Goal: Information Seeking & Learning: Check status

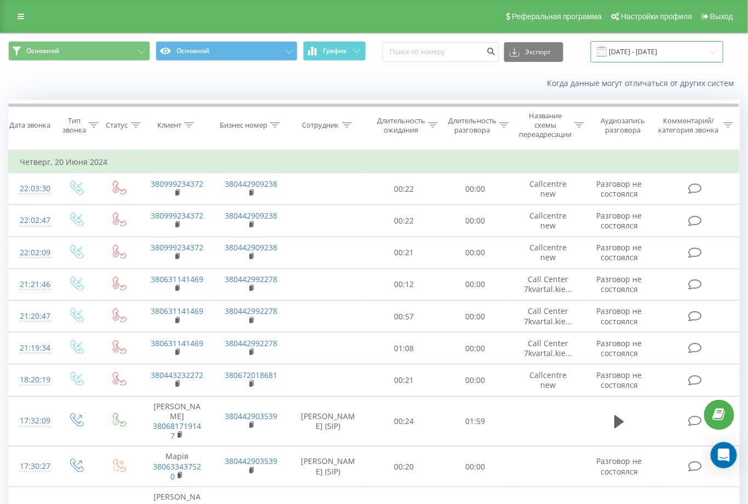
click at [699, 53] on input "[DATE] - [DATE]" at bounding box center [656, 51] width 133 height 21
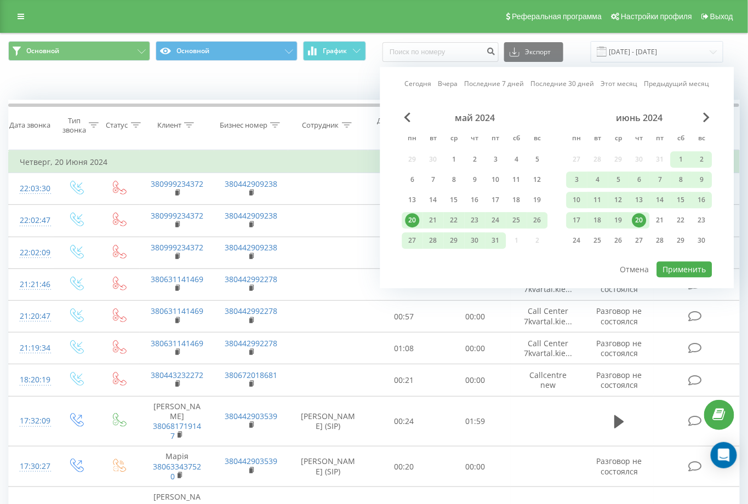
click at [572, 85] on link "Последние 30 дней" at bounding box center [563, 84] width 64 height 10
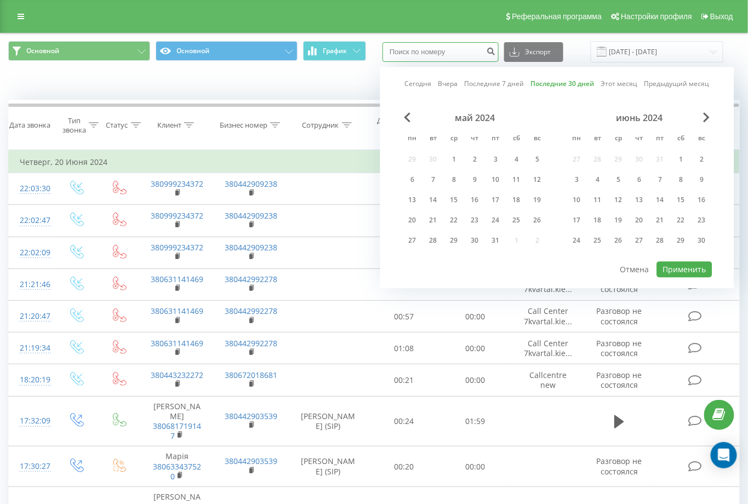
click at [452, 50] on input at bounding box center [440, 52] width 116 height 20
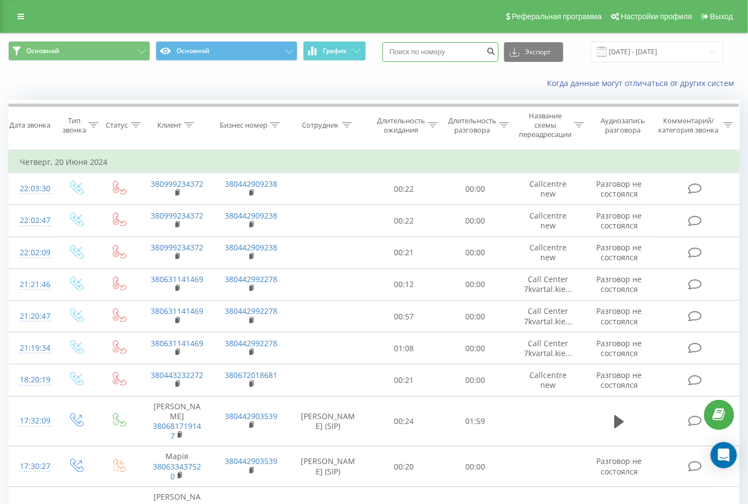
paste input "380639138664"
type input "380639138664"
click at [496, 53] on icon "submit" at bounding box center [490, 50] width 9 height 7
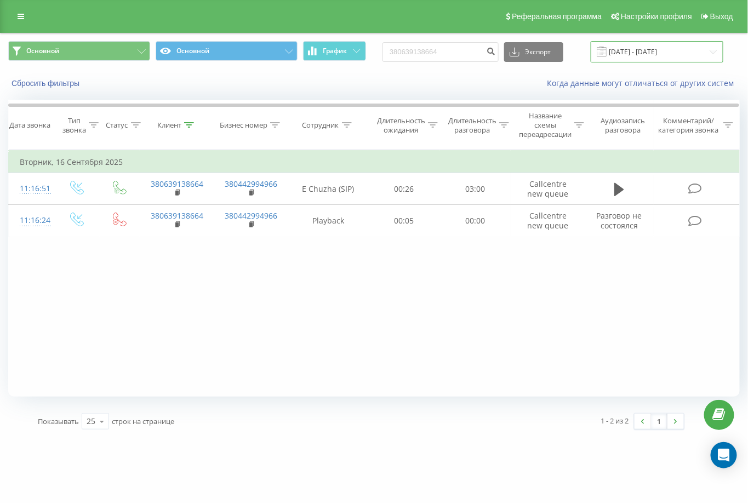
click at [701, 54] on input "23.06.2025 - 23.09.2025" at bounding box center [656, 51] width 133 height 21
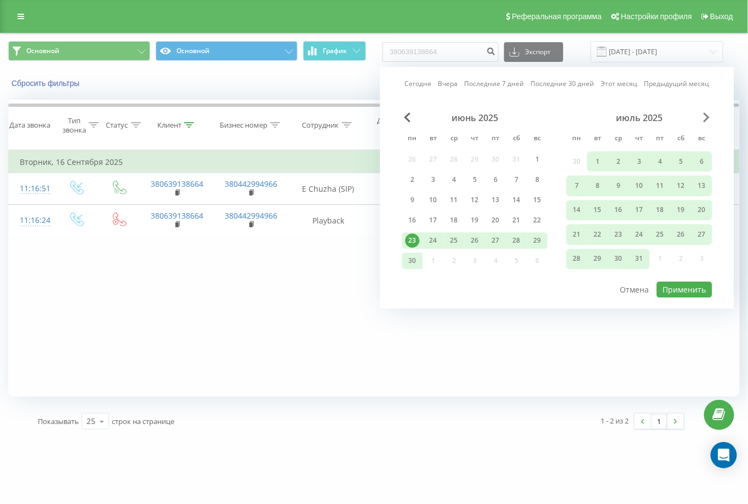
click at [708, 117] on span "Next Month" at bounding box center [706, 117] width 7 height 10
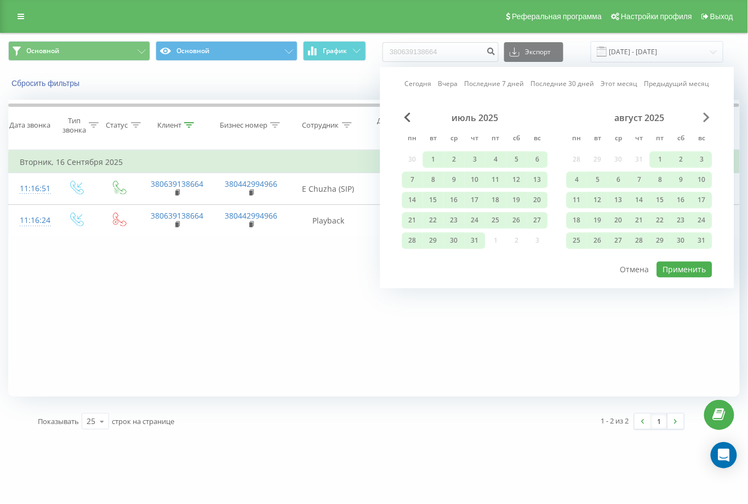
click at [708, 117] on span "Next Month" at bounding box center [706, 117] width 7 height 10
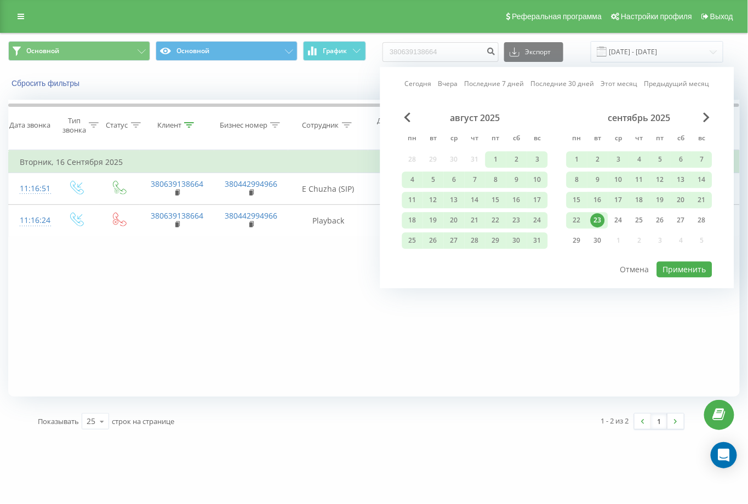
click at [433, 351] on div "Фильтровать по условию Равно Введите значение Отмена OK Фильтровать по условию …" at bounding box center [373, 273] width 731 height 246
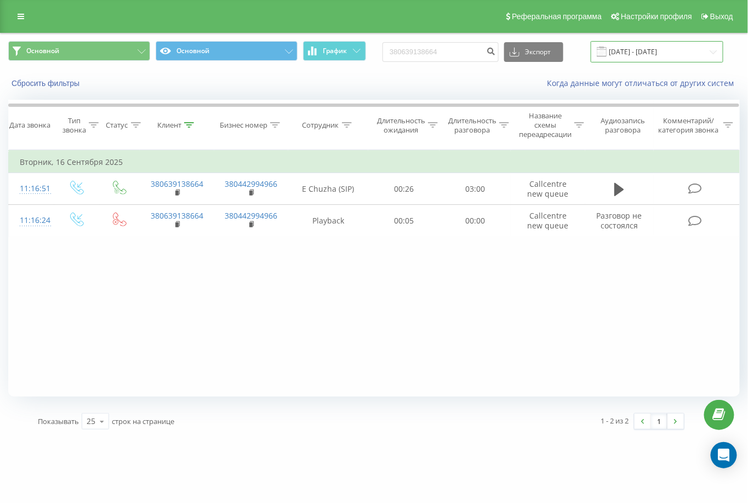
click at [698, 58] on input "23.06.2025 - 23.09.2025" at bounding box center [656, 51] width 133 height 21
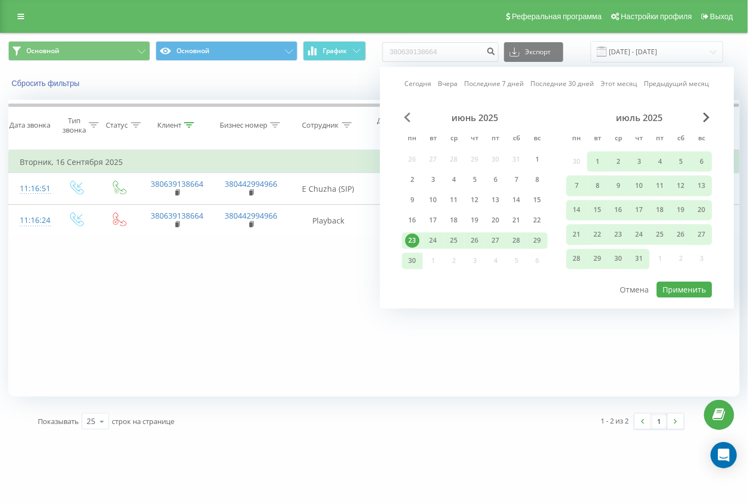
click at [406, 120] on span "Previous Month" at bounding box center [407, 117] width 7 height 10
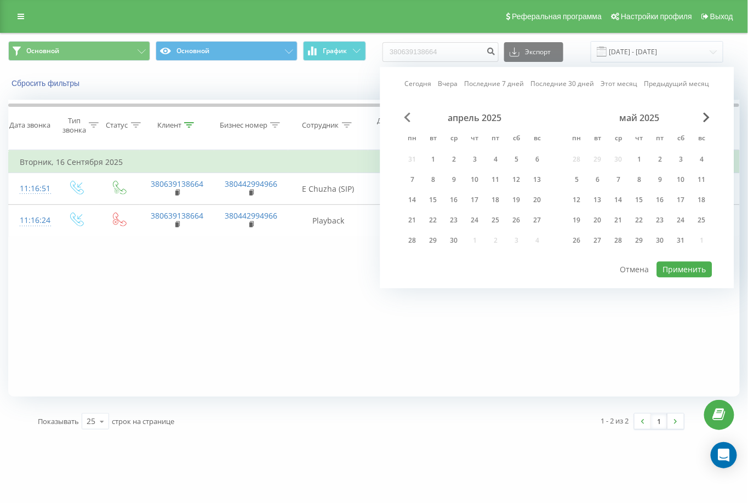
click at [406, 120] on span "Previous Month" at bounding box center [407, 117] width 7 height 10
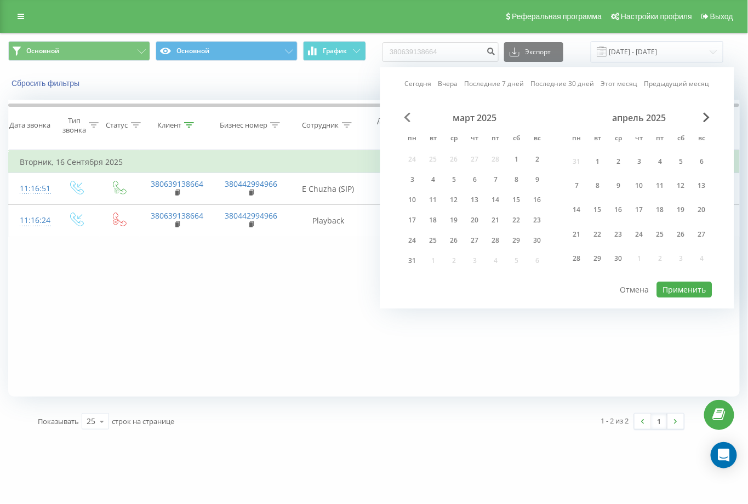
click at [406, 121] on span "Previous Month" at bounding box center [407, 117] width 7 height 10
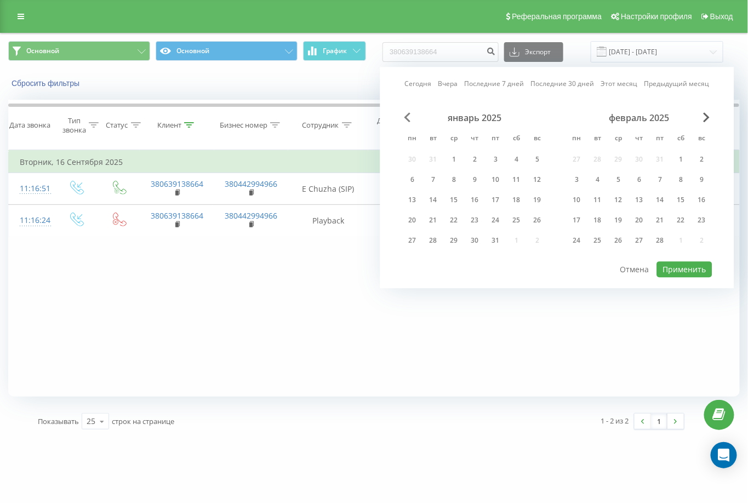
click at [406, 121] on span "Previous Month" at bounding box center [407, 117] width 7 height 10
click at [407, 121] on span "Previous Month" at bounding box center [407, 117] width 7 height 10
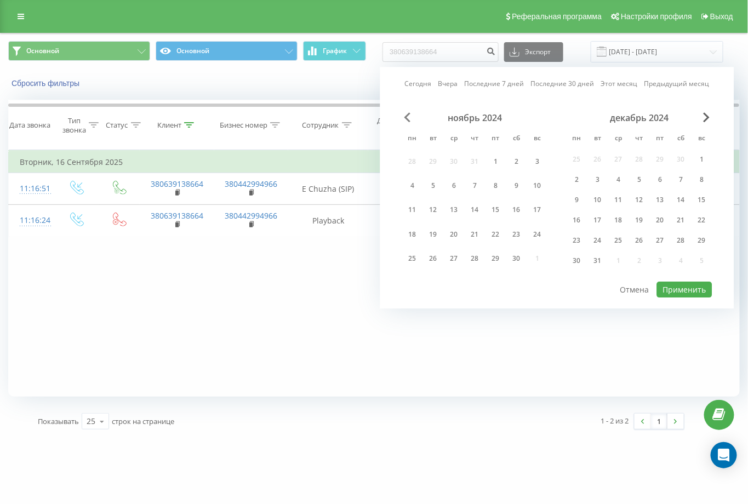
click at [407, 121] on span "Previous Month" at bounding box center [407, 117] width 7 height 10
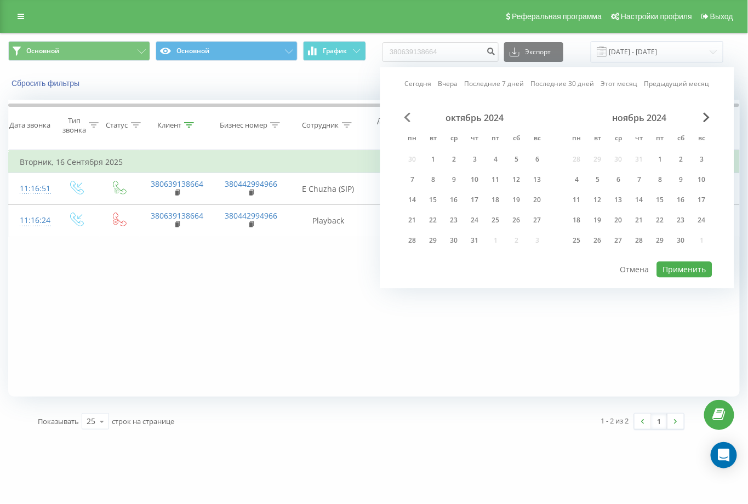
click at [407, 121] on span "Previous Month" at bounding box center [407, 117] width 7 height 10
click at [408, 121] on span "Previous Month" at bounding box center [407, 117] width 7 height 10
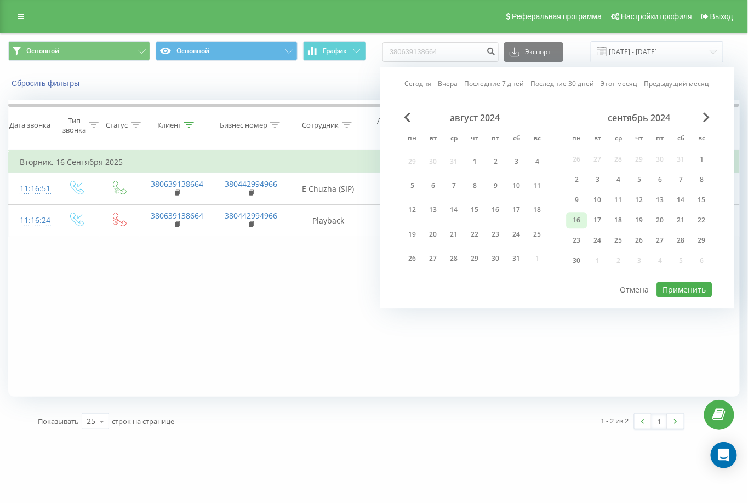
click at [580, 216] on div "16" at bounding box center [577, 220] width 14 height 14
click at [712, 116] on div "Сегодня Вчера Последние 7 дней Последние 30 дней Этот месяц Предыдущий месяц ав…" at bounding box center [557, 188] width 354 height 242
click at [709, 116] on div "Сегодня Вчера Последние 7 дней Последние 30 дней Этот месяц Предыдущий месяц ав…" at bounding box center [557, 188] width 354 height 242
click at [708, 116] on span "Next Month" at bounding box center [706, 117] width 7 height 10
click at [709, 116] on span "Next Month" at bounding box center [706, 117] width 7 height 10
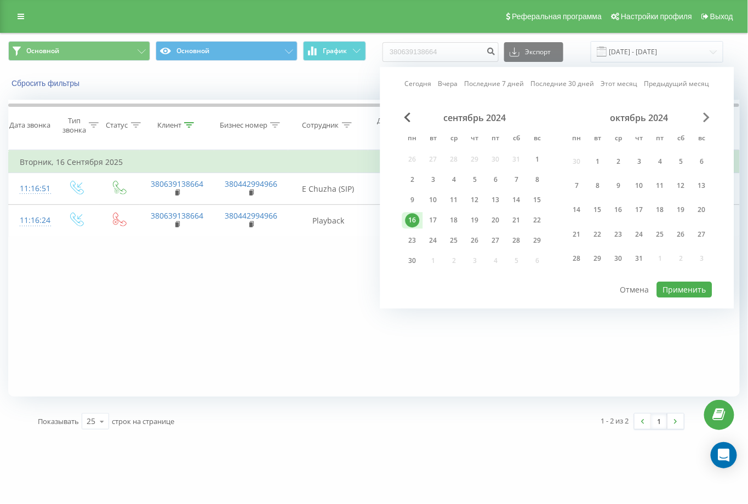
click at [709, 116] on span "Next Month" at bounding box center [706, 117] width 7 height 10
click at [708, 116] on span "Next Month" at bounding box center [706, 117] width 7 height 10
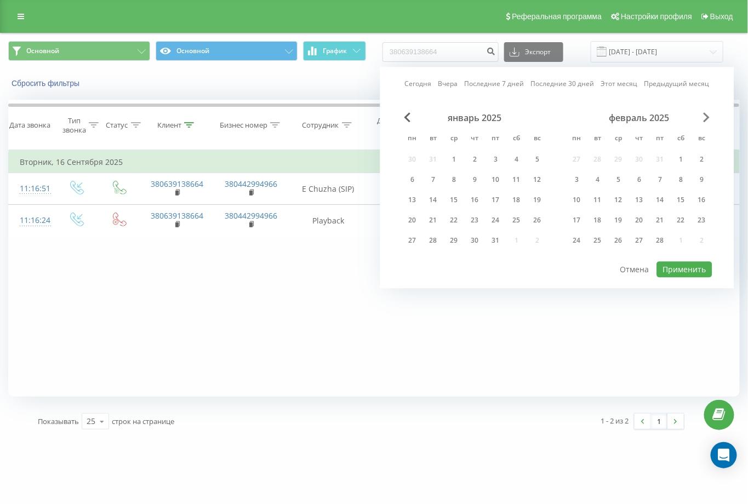
click at [708, 117] on span "Next Month" at bounding box center [706, 117] width 7 height 10
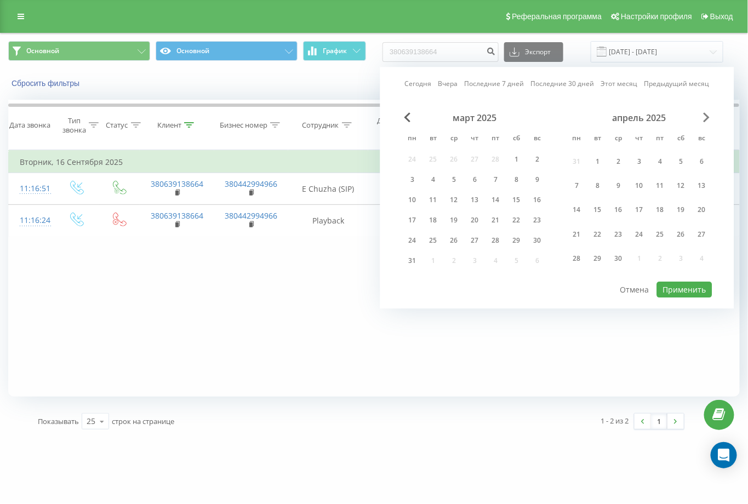
click at [708, 117] on span "Next Month" at bounding box center [706, 117] width 7 height 10
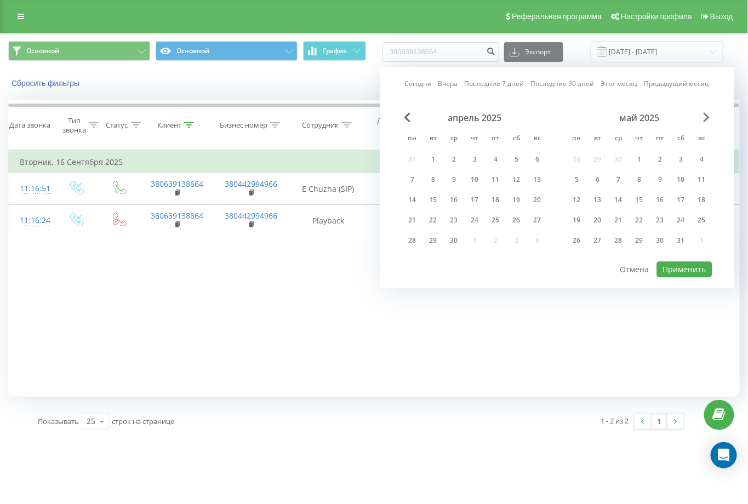
click at [708, 117] on span "Next Month" at bounding box center [706, 117] width 7 height 10
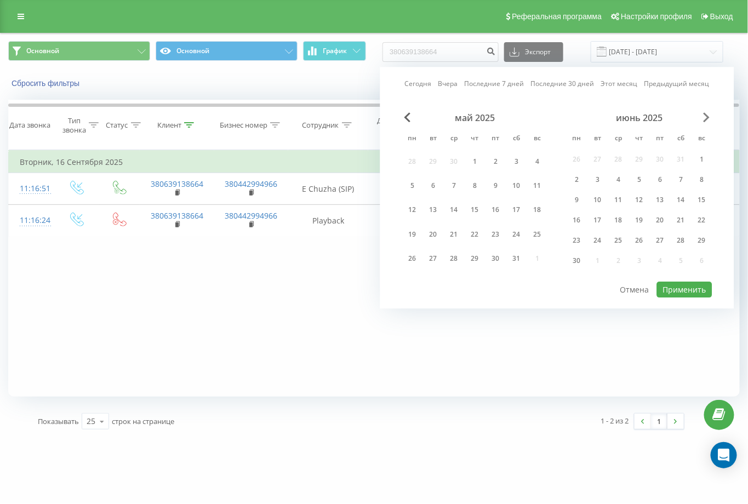
click at [708, 117] on span "Next Month" at bounding box center [706, 117] width 7 height 10
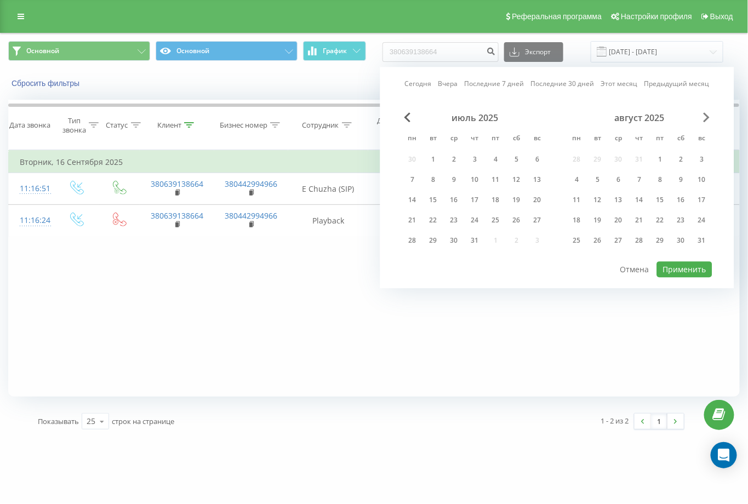
click at [708, 117] on span "Next Month" at bounding box center [706, 117] width 7 height 10
click at [433, 214] on div "23" at bounding box center [433, 220] width 14 height 14
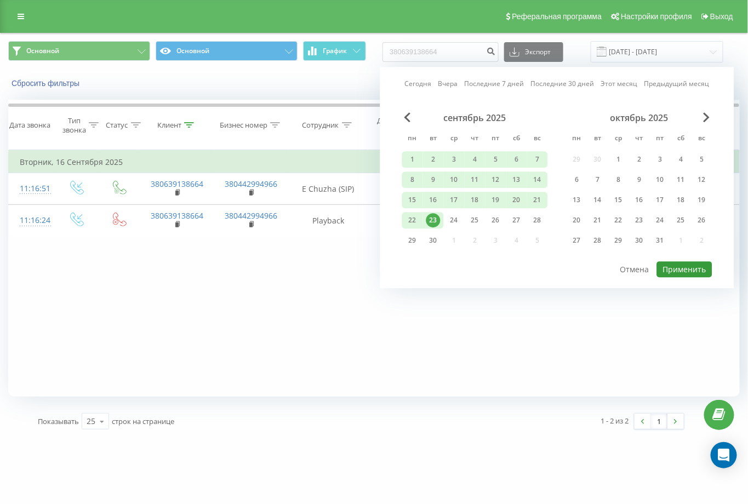
click at [699, 266] on button "Применить" at bounding box center [684, 269] width 55 height 16
type input "16.09.2024 - 23.09.2025"
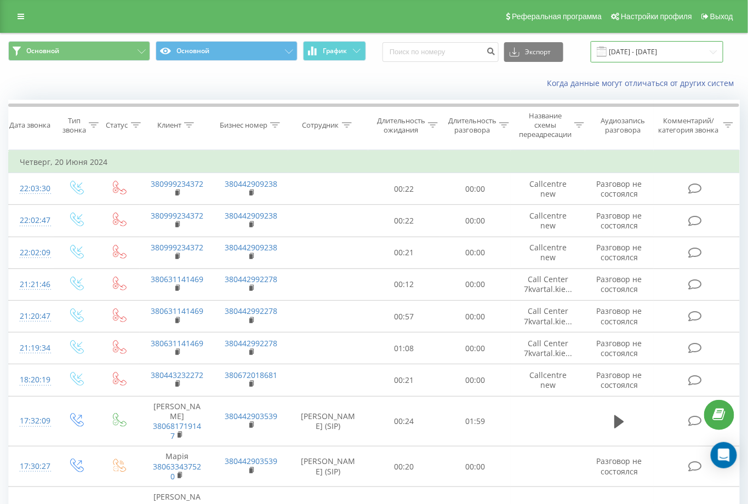
click at [697, 53] on input "[DATE] - [DATE]" at bounding box center [656, 51] width 133 height 21
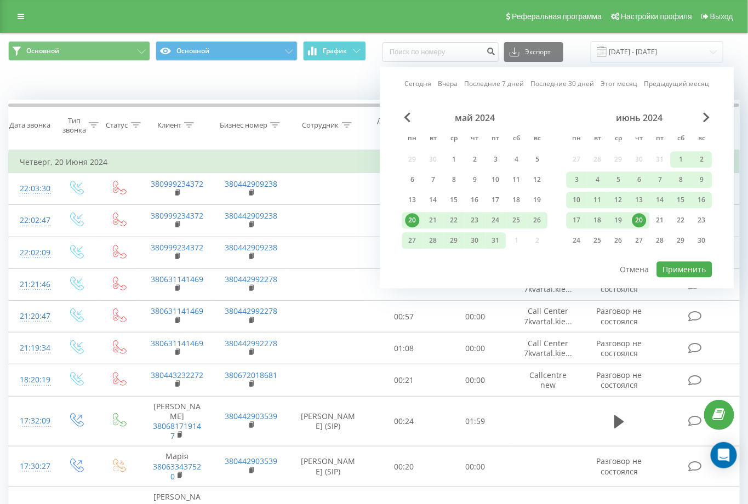
click at [559, 86] on link "Последние 30 дней" at bounding box center [563, 84] width 64 height 10
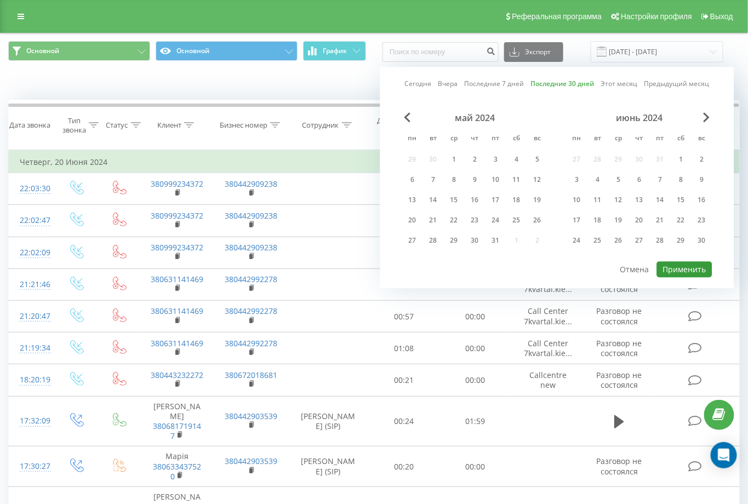
click at [672, 263] on button "Применить" at bounding box center [684, 269] width 55 height 16
type input "25.08.2025 - 23.09.2025"
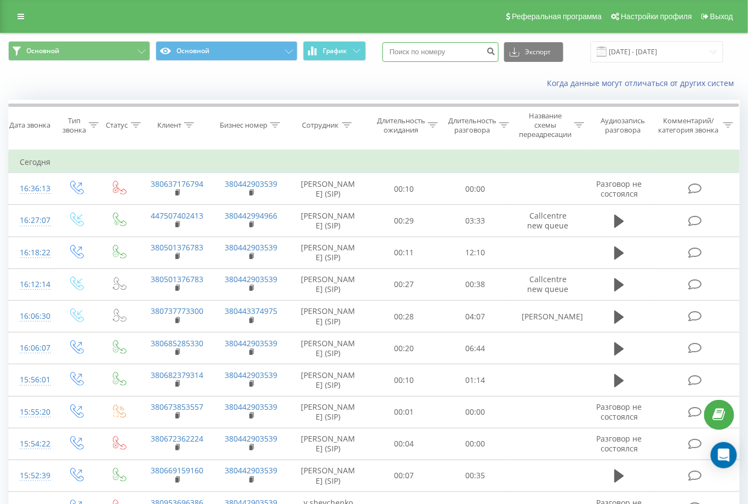
click at [462, 55] on input at bounding box center [440, 52] width 116 height 20
paste input "380674490797"
type input "380674490797"
click at [496, 53] on icon "submit" at bounding box center [490, 50] width 9 height 7
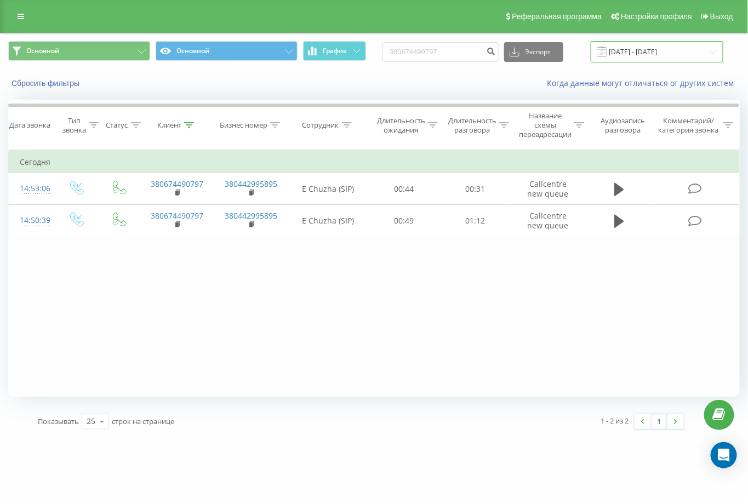
click at [681, 49] on input "[DATE] - [DATE]" at bounding box center [656, 51] width 133 height 21
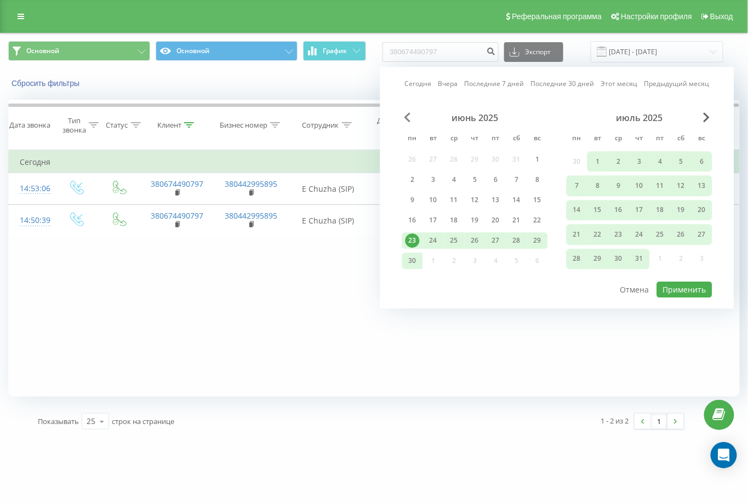
click at [405, 118] on span "Previous Month" at bounding box center [407, 117] width 7 height 10
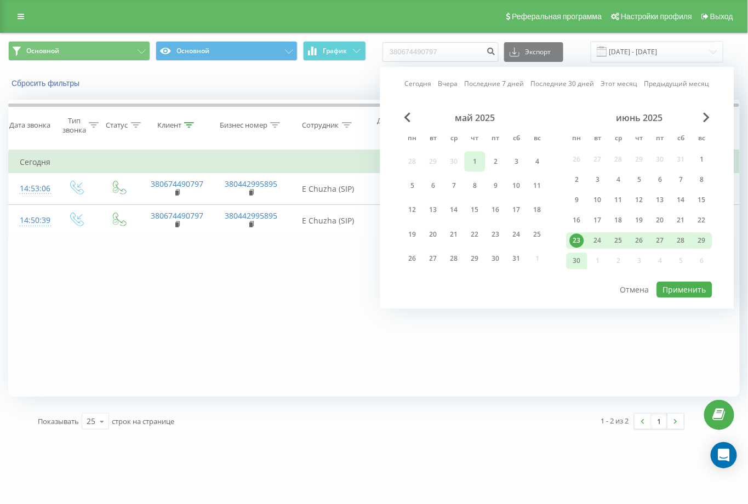
click at [477, 161] on div "1" at bounding box center [475, 161] width 14 height 14
click at [704, 115] on span "Next Month" at bounding box center [706, 117] width 7 height 10
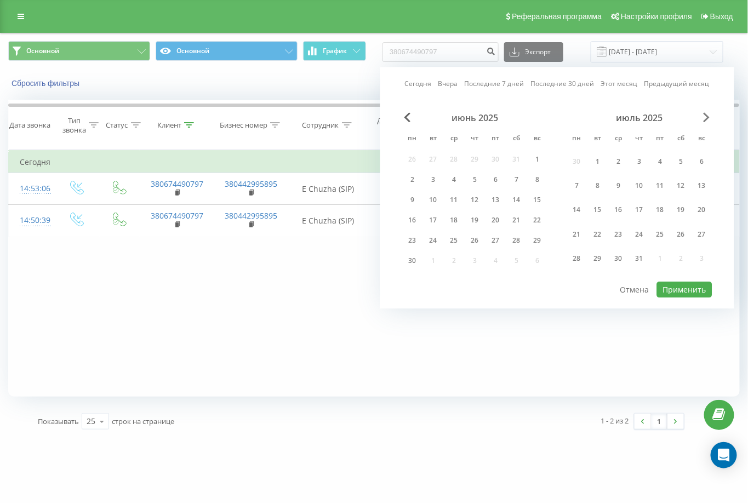
click at [704, 115] on span "Next Month" at bounding box center [706, 117] width 7 height 10
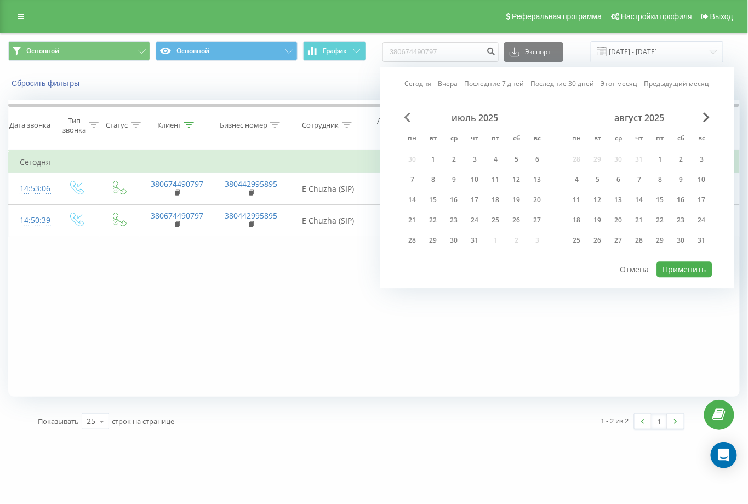
click at [407, 116] on span "Previous Month" at bounding box center [407, 117] width 7 height 10
click at [408, 116] on span "Previous Month" at bounding box center [407, 117] width 7 height 10
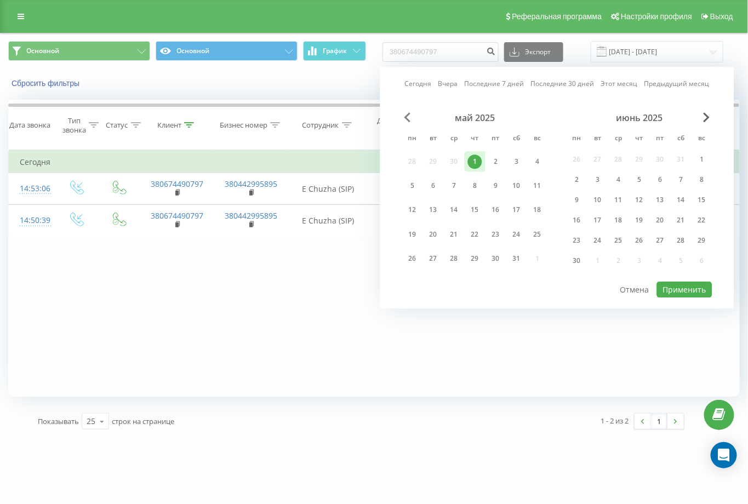
click at [408, 116] on span "Previous Month" at bounding box center [407, 117] width 7 height 10
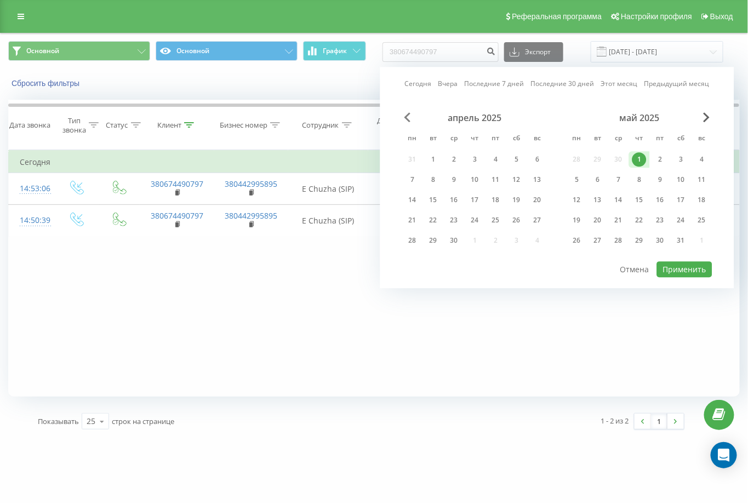
click at [409, 116] on span "Previous Month" at bounding box center [407, 117] width 7 height 10
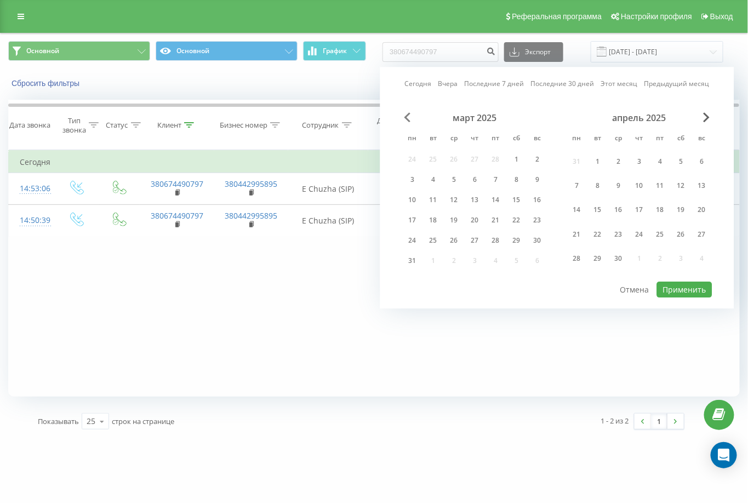
click at [409, 116] on span "Previous Month" at bounding box center [407, 117] width 7 height 10
click at [678, 161] on div "1" at bounding box center [681, 159] width 14 height 14
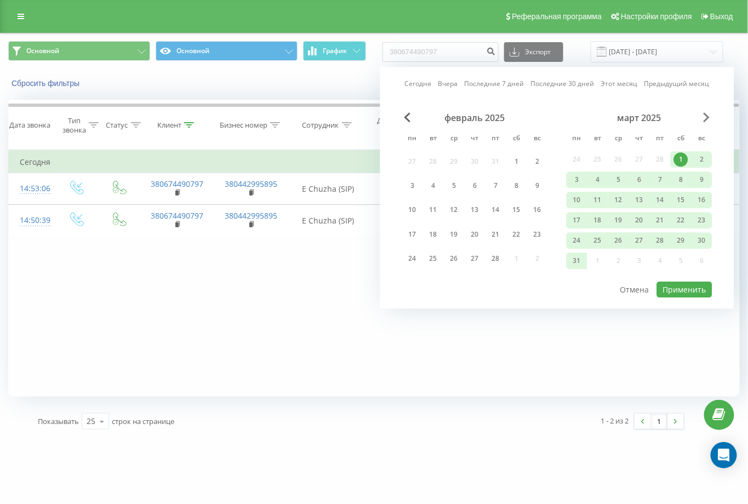
click at [705, 119] on span "Next Month" at bounding box center [706, 117] width 7 height 10
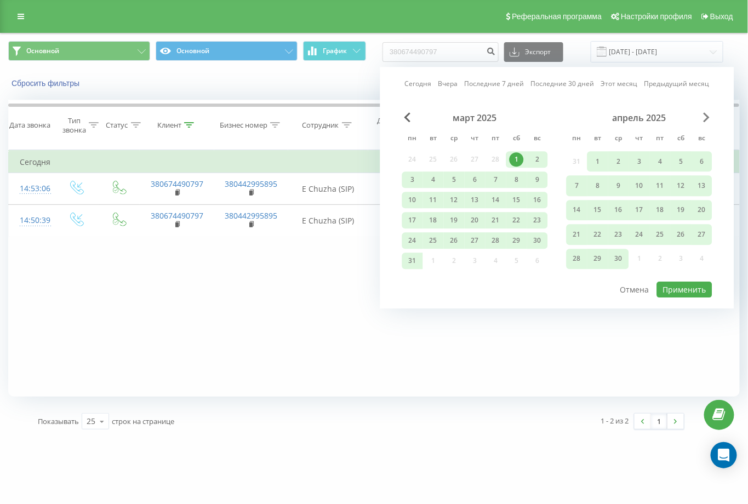
click at [705, 119] on span "Next Month" at bounding box center [706, 117] width 7 height 10
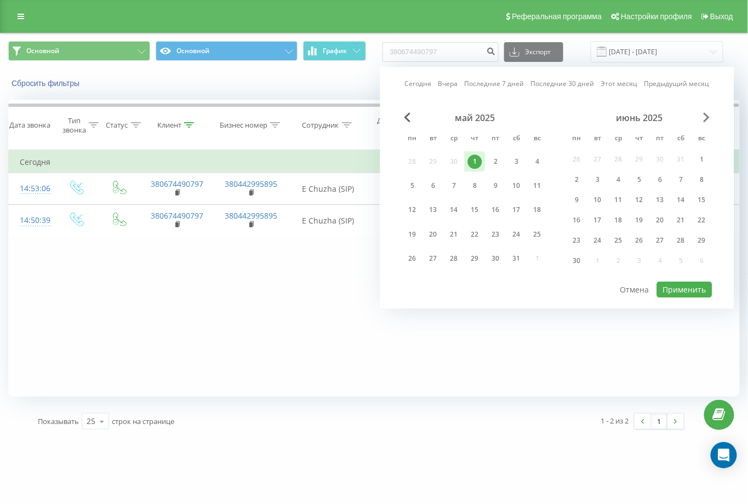
click at [705, 119] on span "Next Month" at bounding box center [706, 117] width 7 height 10
click at [707, 120] on span "Next Month" at bounding box center [706, 117] width 7 height 10
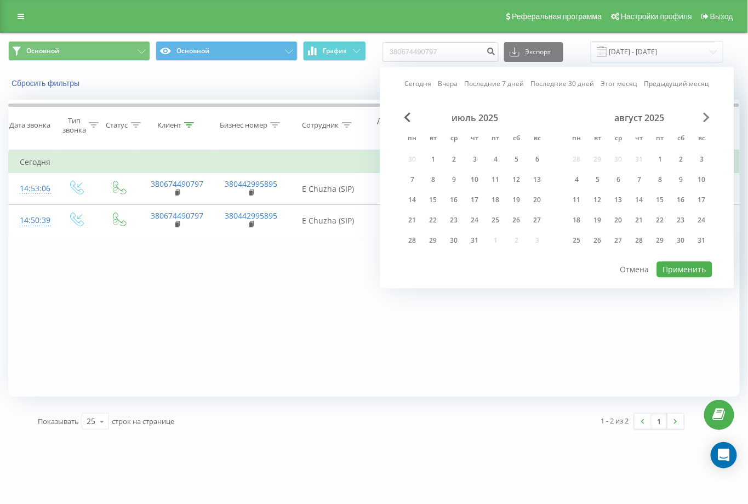
click at [707, 119] on span "Next Month" at bounding box center [706, 117] width 7 height 10
drag, startPoint x: 595, startPoint y: 219, endPoint x: 651, endPoint y: 241, distance: 60.0
click at [595, 219] on div "23" at bounding box center [597, 220] width 14 height 14
click at [703, 268] on button "Применить" at bounding box center [684, 269] width 55 height 16
type input "[DATE] - [DATE]"
